Goal: Learn about a topic

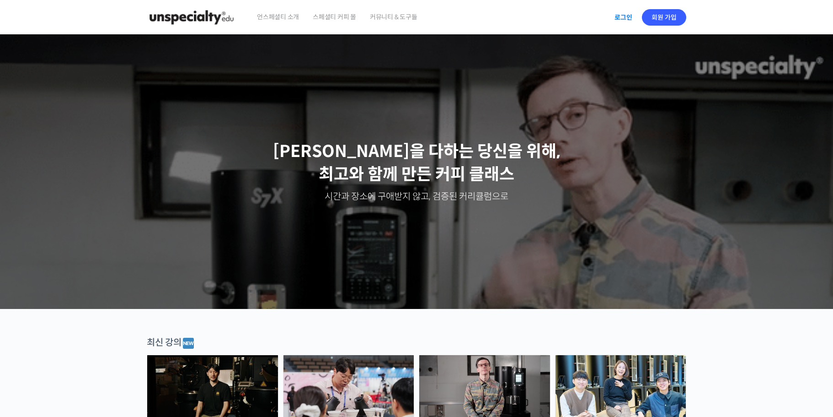
click at [627, 19] on link "로그인" at bounding box center [623, 17] width 29 height 21
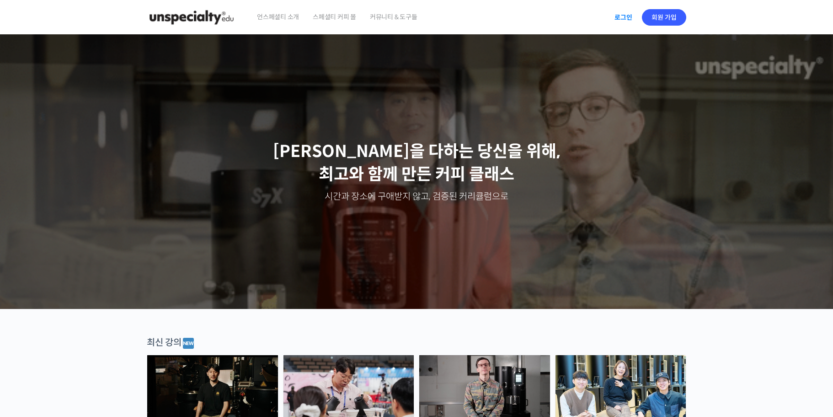
click at [622, 15] on link "로그인" at bounding box center [623, 17] width 29 height 21
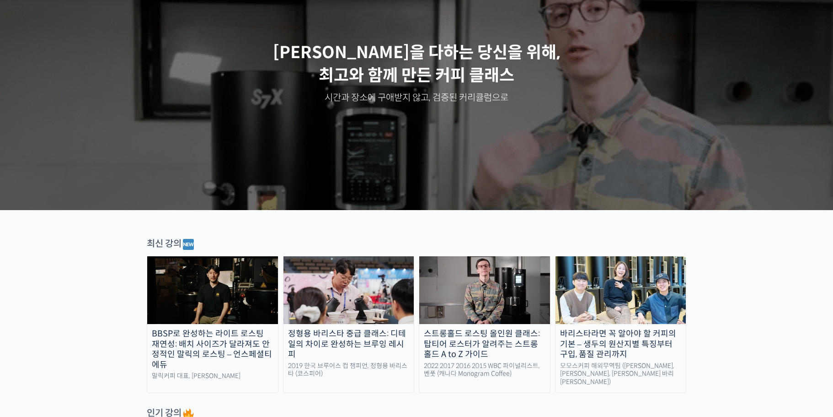
scroll to position [229, 0]
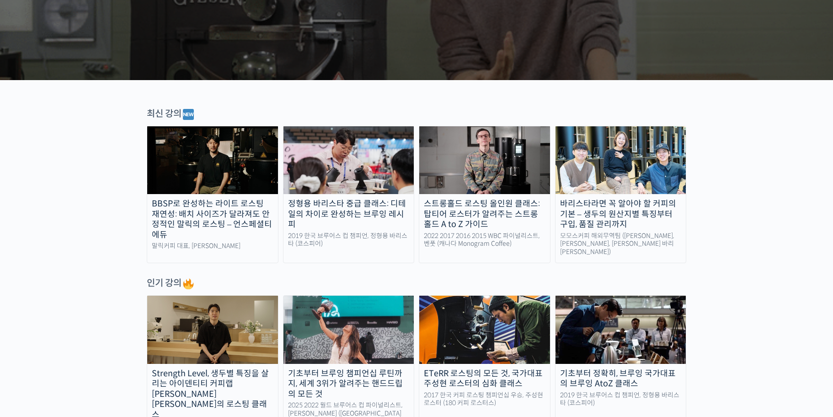
click at [624, 166] on img at bounding box center [621, 160] width 131 height 68
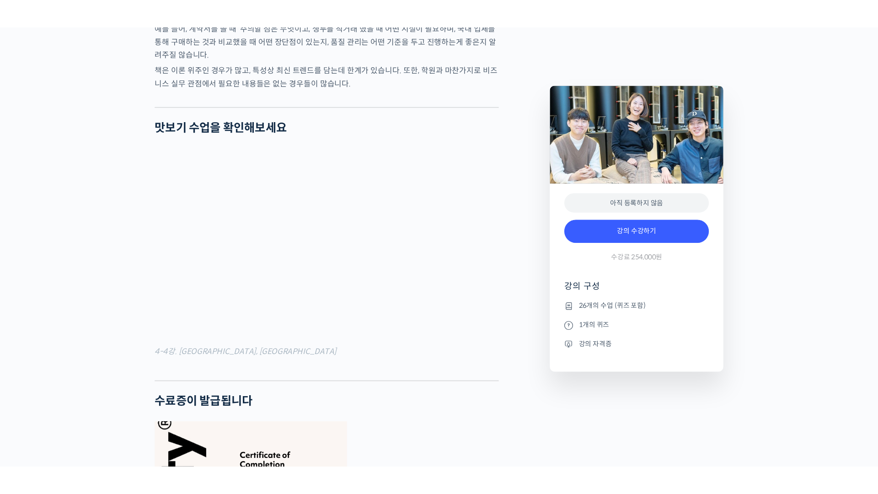
scroll to position [3201, 0]
